Goal: Task Accomplishment & Management: Manage account settings

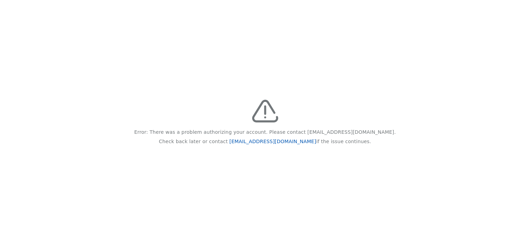
click at [258, 139] on link "[EMAIL_ADDRESS][DOMAIN_NAME]" at bounding box center [272, 142] width 87 height 6
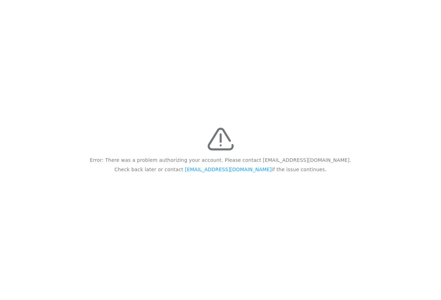
click at [224, 258] on div "Error: There was a problem authorizing your account. Please contact feedback@re…" at bounding box center [220, 150] width 441 height 300
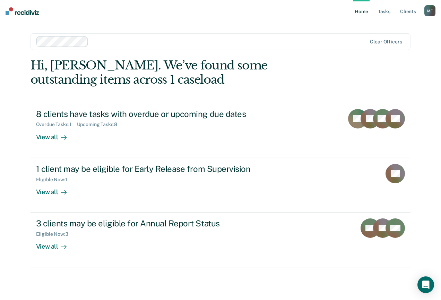
click at [432, 11] on div "M E" at bounding box center [429, 10] width 11 height 11
click at [390, 13] on link "Tasks" at bounding box center [384, 11] width 15 height 22
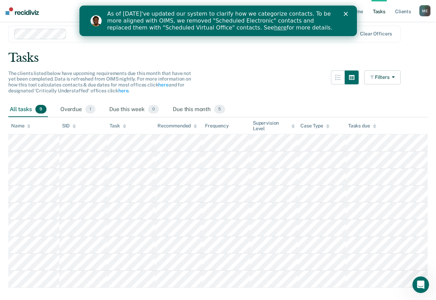
scroll to position [35, 0]
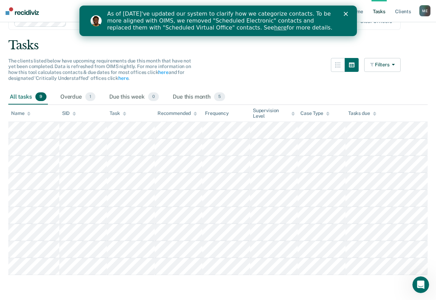
click at [345, 14] on polygon "Close" at bounding box center [345, 14] width 4 height 4
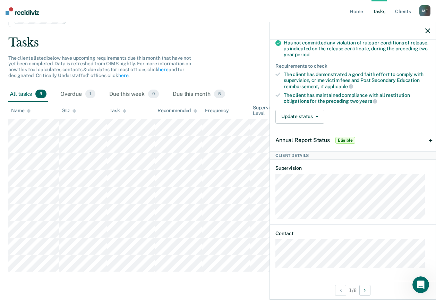
scroll to position [49, 0]
click at [212, 87] on div "Due this month 5" at bounding box center [198, 94] width 55 height 15
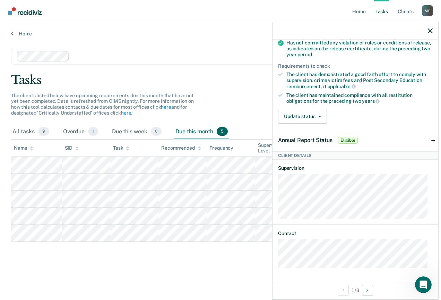
scroll to position [0, 0]
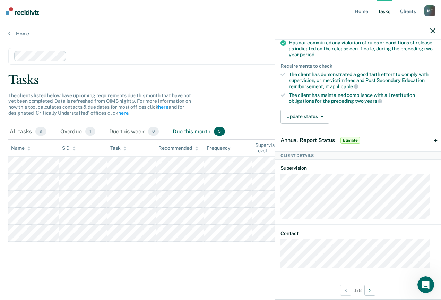
drag, startPoint x: 197, startPoint y: 156, endPoint x: 178, endPoint y: 280, distance: 125.9
click at [178, 280] on main "Clear officers Tasks The clients listed below have upcoming requirements due th…" at bounding box center [220, 167] width 441 height 261
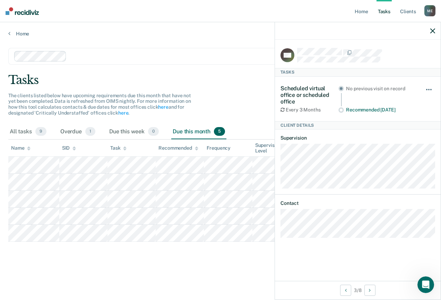
click at [432, 91] on button "button" at bounding box center [429, 92] width 12 height 11
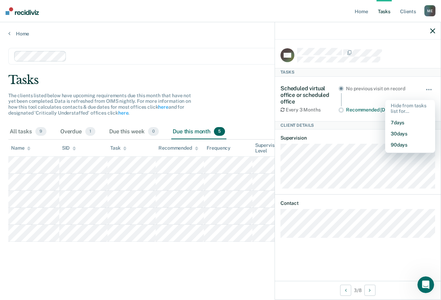
click at [327, 122] on div "Client Details" at bounding box center [358, 125] width 166 height 8
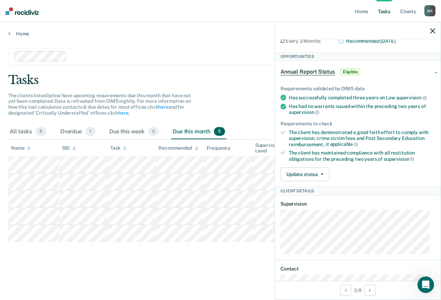
scroll to position [104, 0]
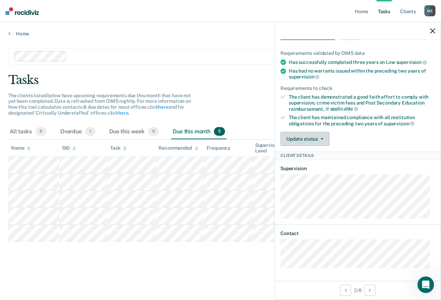
click at [317, 137] on button "Update status" at bounding box center [305, 139] width 49 height 14
click at [324, 139] on button "Update status" at bounding box center [305, 139] width 49 height 14
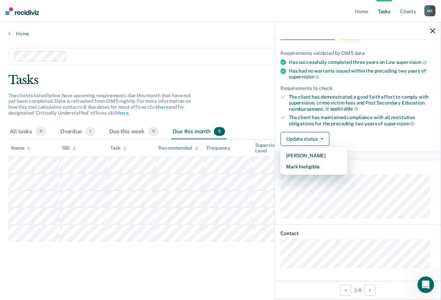
scroll to position [0, 0]
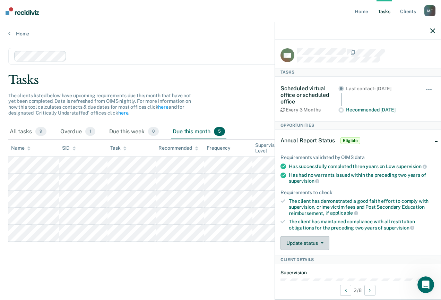
click at [321, 244] on button "Update status" at bounding box center [305, 243] width 49 height 14
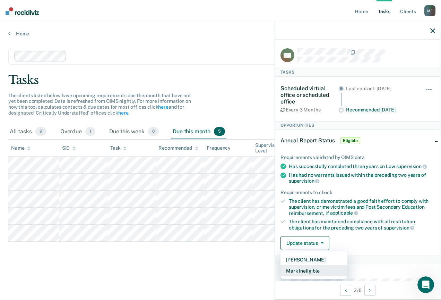
click at [325, 268] on button "Mark Ineligible" at bounding box center [314, 270] width 67 height 11
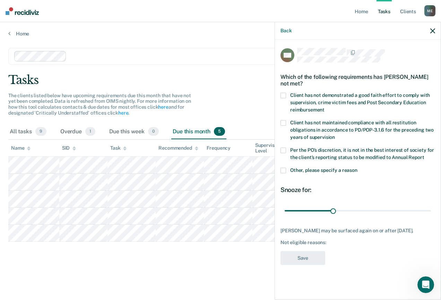
click at [431, 32] on icon "button" at bounding box center [432, 30] width 5 height 5
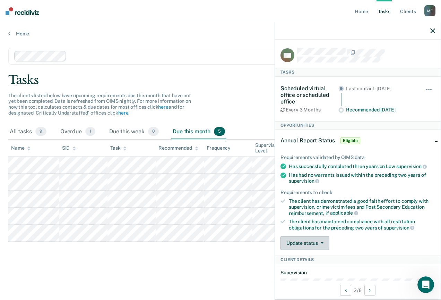
click at [323, 244] on button "Update status" at bounding box center [305, 243] width 49 height 14
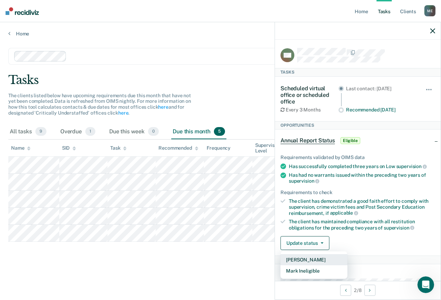
click at [318, 257] on button "Mark Pending" at bounding box center [314, 259] width 67 height 11
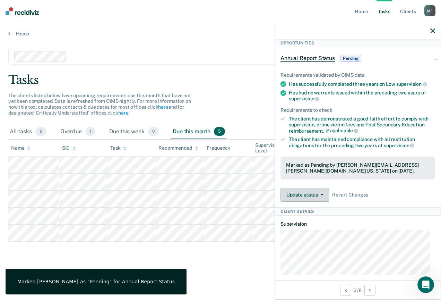
scroll to position [104, 0]
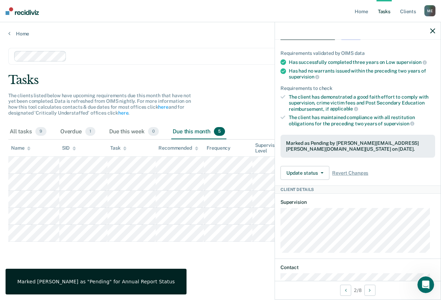
click at [349, 169] on div "Update status Revert from Pending Mark Ineligible Revert Changes" at bounding box center [358, 173] width 155 height 14
click at [352, 171] on span "Revert Changes" at bounding box center [350, 173] width 36 height 6
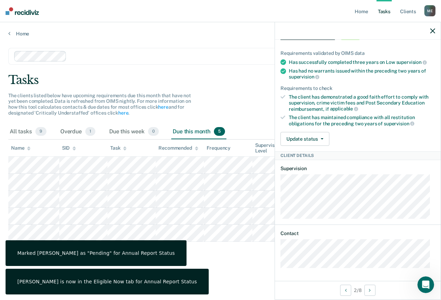
scroll to position [104, 0]
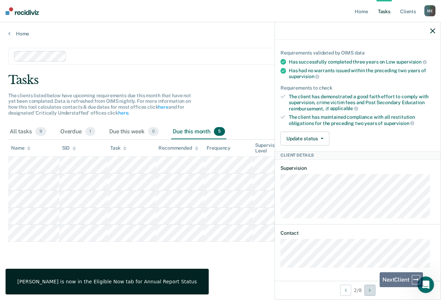
click at [375, 287] on button "Next Client" at bounding box center [369, 289] width 11 height 11
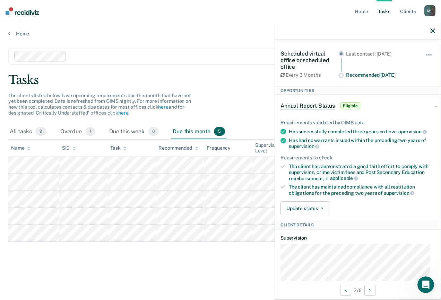
scroll to position [35, 0]
click at [430, 31] on div at bounding box center [358, 30] width 166 height 17
click at [432, 31] on icon "button" at bounding box center [432, 30] width 5 height 5
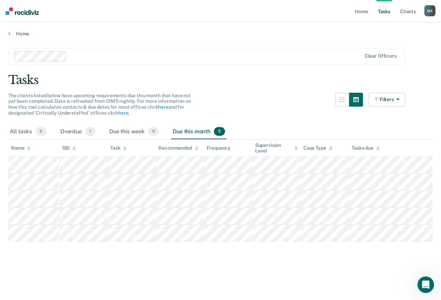
click at [389, 15] on link "Tasks" at bounding box center [384, 11] width 15 height 22
click at [25, 33] on link "Home" at bounding box center [220, 34] width 424 height 6
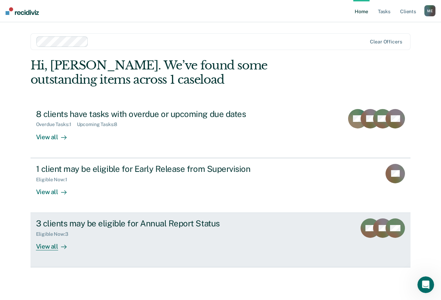
click at [201, 240] on div "3 clients may be eligible for Annual Report Status Eligible Now : 3 View all" at bounding box center [166, 234] width 260 height 32
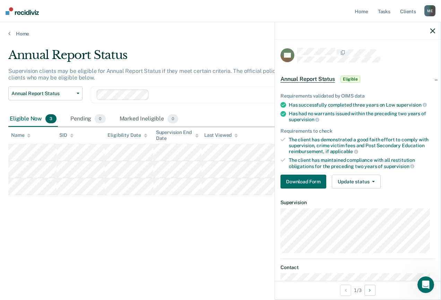
click at [218, 233] on div "Annual Report Status Supervision clients may be eligible for Annual Report Stat…" at bounding box center [220, 148] width 424 height 200
click at [40, 117] on div "Eligible Now 3" at bounding box center [33, 118] width 50 height 15
click at [85, 124] on div "Pending 0" at bounding box center [88, 118] width 38 height 15
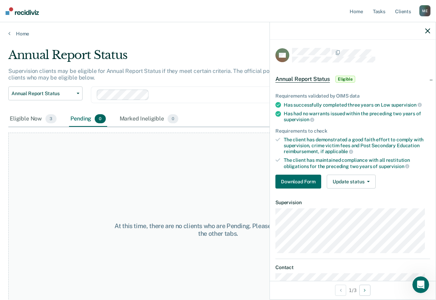
click at [190, 122] on div "Eligible Now 3 Pending 0 Marked Ineligible 0" at bounding box center [217, 119] width 419 height 16
click at [217, 115] on div "Eligible Now 3 Pending 0 Marked Ineligible 0" at bounding box center [217, 119] width 419 height 16
click at [426, 32] on icon "button" at bounding box center [427, 30] width 5 height 5
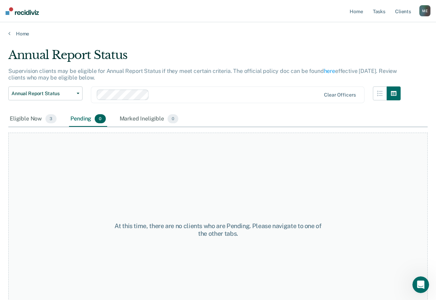
click at [7, 36] on div "Home" at bounding box center [218, 29] width 436 height 15
click at [19, 33] on link "Home" at bounding box center [217, 34] width 419 height 6
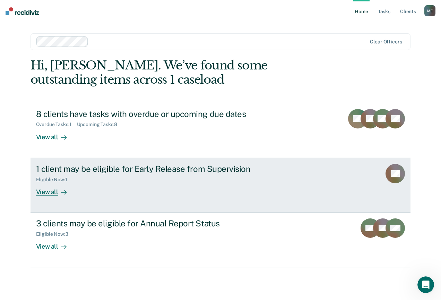
click at [144, 187] on div "1 client may be eligible for Early Release from Supervision Eligible Now : 1 Vi…" at bounding box center [166, 180] width 260 height 32
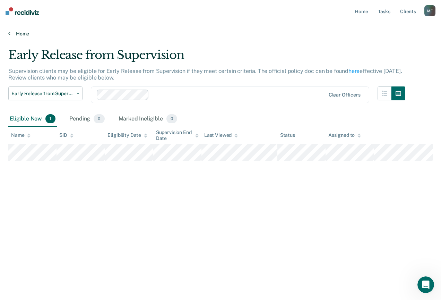
click at [18, 33] on link "Home" at bounding box center [220, 34] width 424 height 6
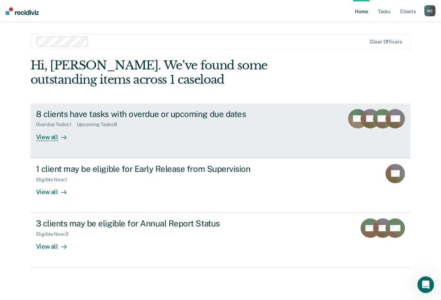
click at [154, 135] on div "8 clients have tasks with overdue or upcoming due dates Overdue Tasks : 1 Upcom…" at bounding box center [166, 125] width 260 height 32
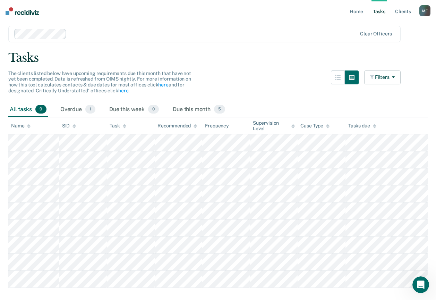
scroll to position [49, 0]
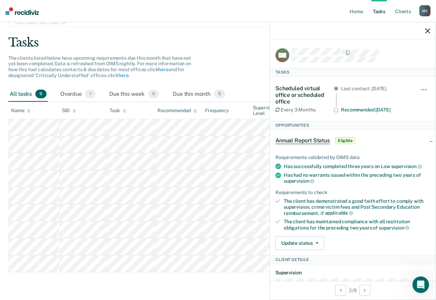
click at [350, 140] on span "Eligible" at bounding box center [345, 140] width 20 height 7
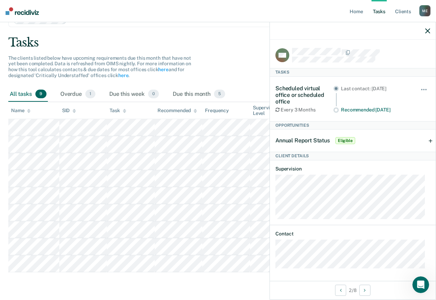
click at [350, 140] on span "Eligible" at bounding box center [345, 140] width 20 height 7
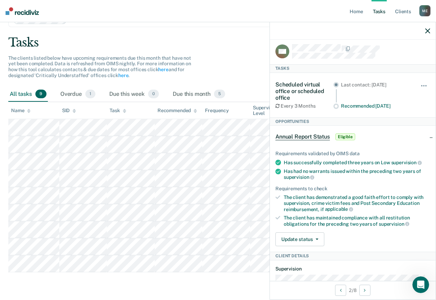
scroll to position [0, 0]
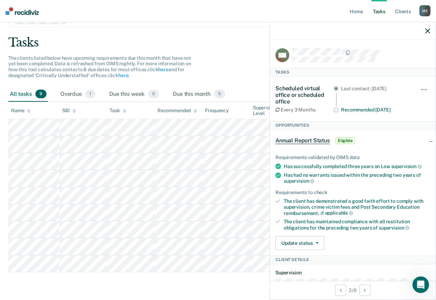
click at [424, 35] on div at bounding box center [353, 30] width 166 height 17
click at [430, 31] on div at bounding box center [353, 30] width 166 height 17
click at [429, 28] on button "button" at bounding box center [427, 31] width 5 height 6
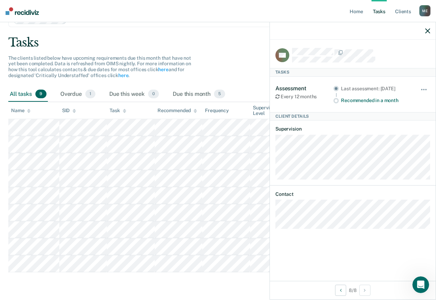
click at [219, 65] on div "The clients listed below have upcoming requirements due this month that have no…" at bounding box center [204, 71] width 392 height 32
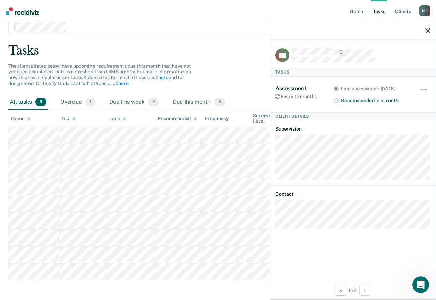
scroll to position [14, 0]
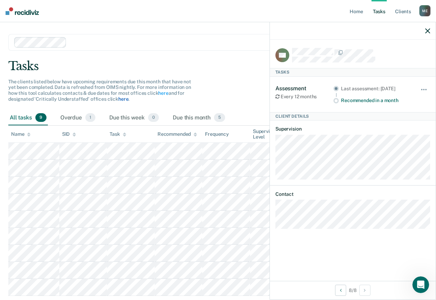
click at [118, 101] on link "here" at bounding box center [123, 99] width 10 height 6
click at [91, 124] on div "Overdue 1" at bounding box center [78, 117] width 38 height 15
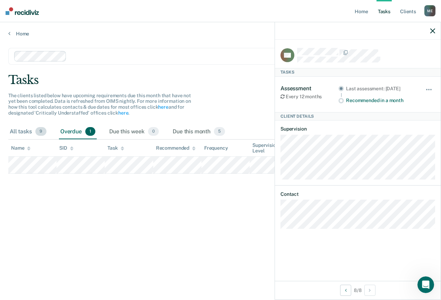
click at [17, 131] on div "All tasks 9" at bounding box center [28, 131] width 40 height 15
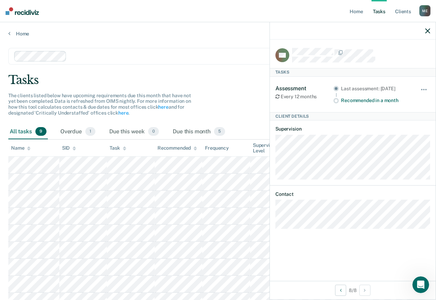
click at [350, 257] on div "RH Tasks Assessment Every 12 months Last assessment: Sep 19, 2024 Recommended i…" at bounding box center [353, 160] width 166 height 241
